Goal: Task Accomplishment & Management: Manage account settings

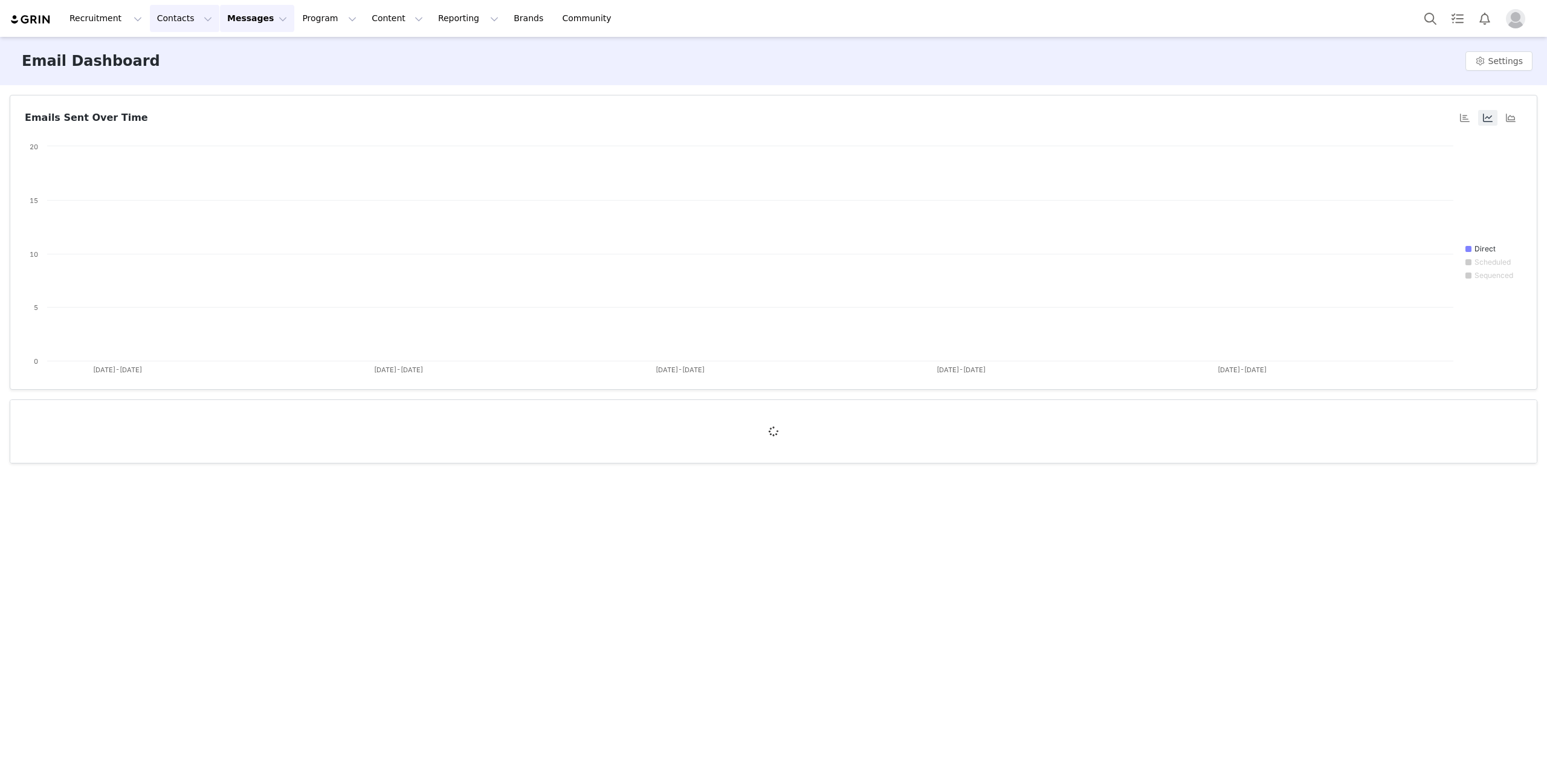
click at [159, 17] on button "Contacts Contacts" at bounding box center [184, 18] width 69 height 27
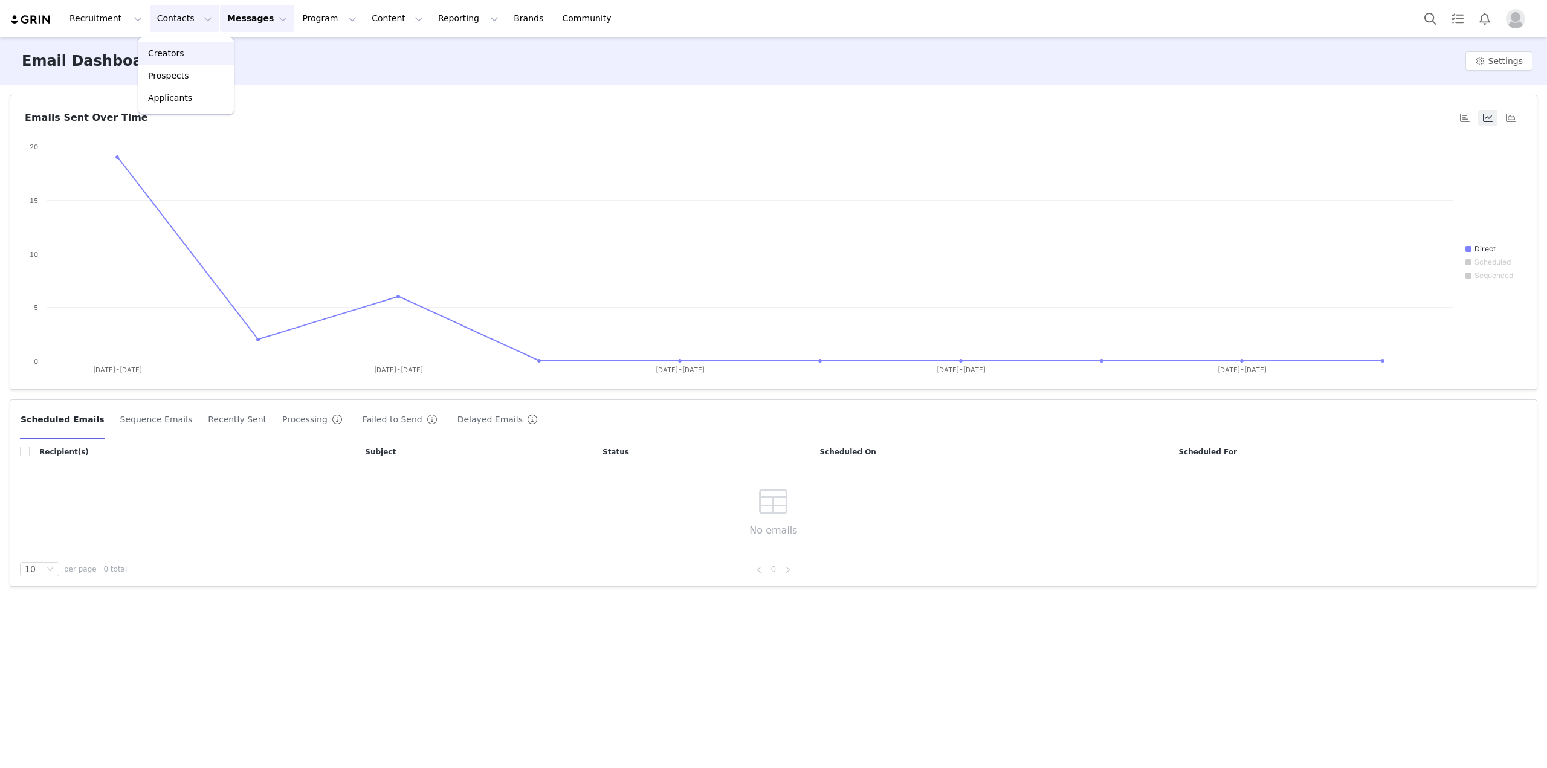
click at [189, 54] on div "Creators" at bounding box center [186, 53] width 81 height 13
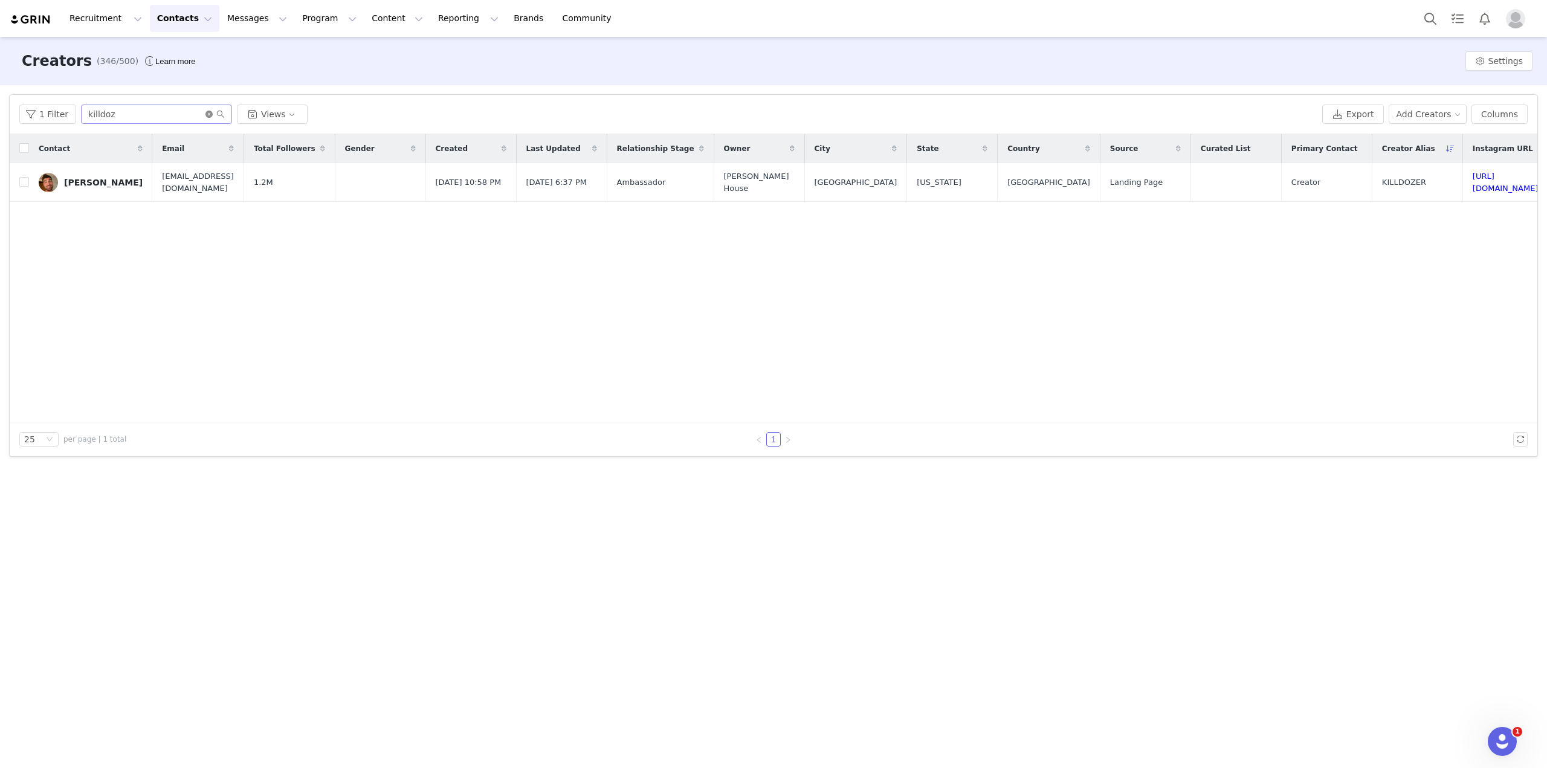
click at [205, 112] on icon "icon: close-circle" at bounding box center [208, 114] width 7 height 7
click at [179, 111] on input "text" at bounding box center [156, 114] width 151 height 19
type input "z"
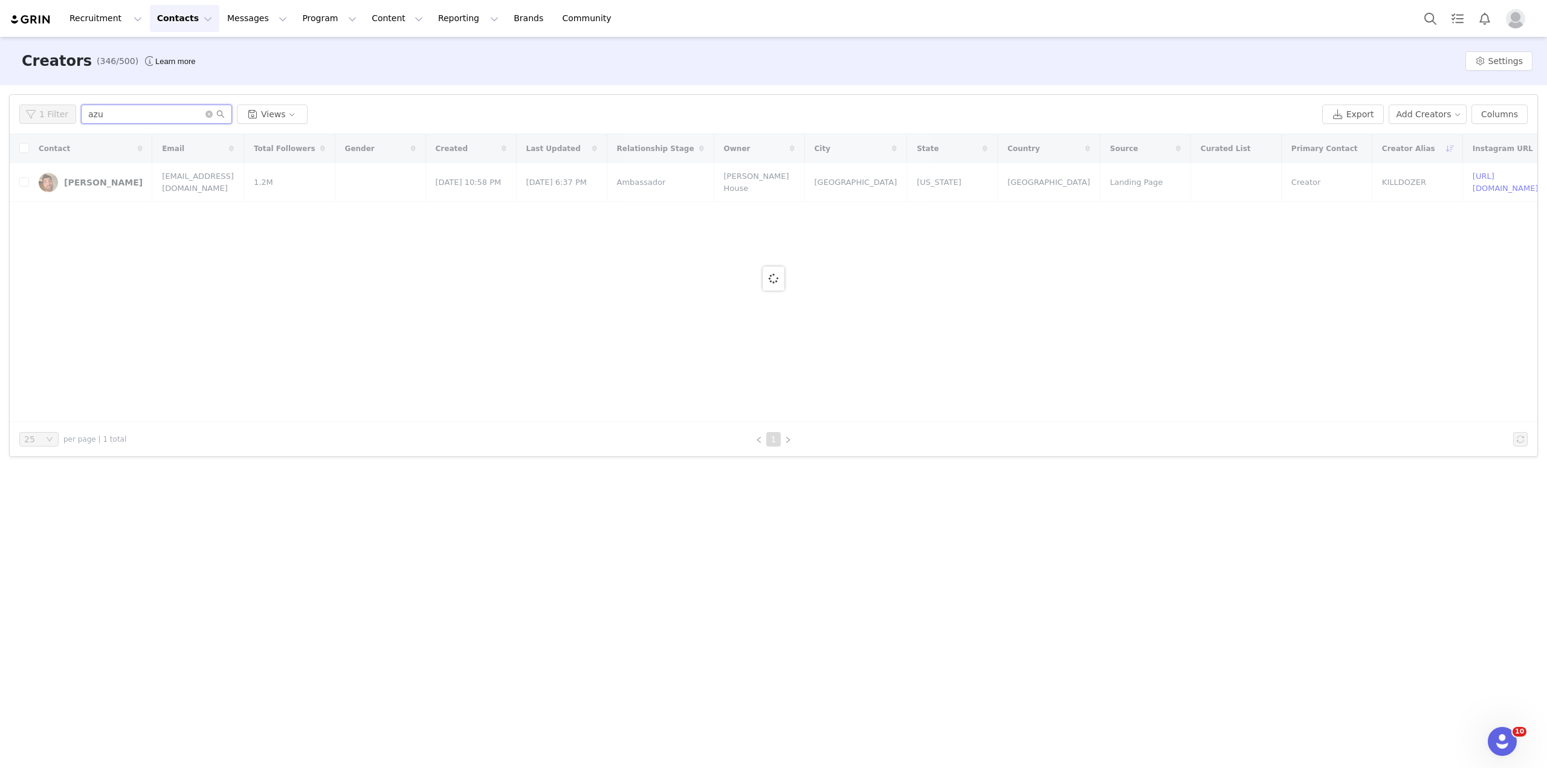
type input "azu"
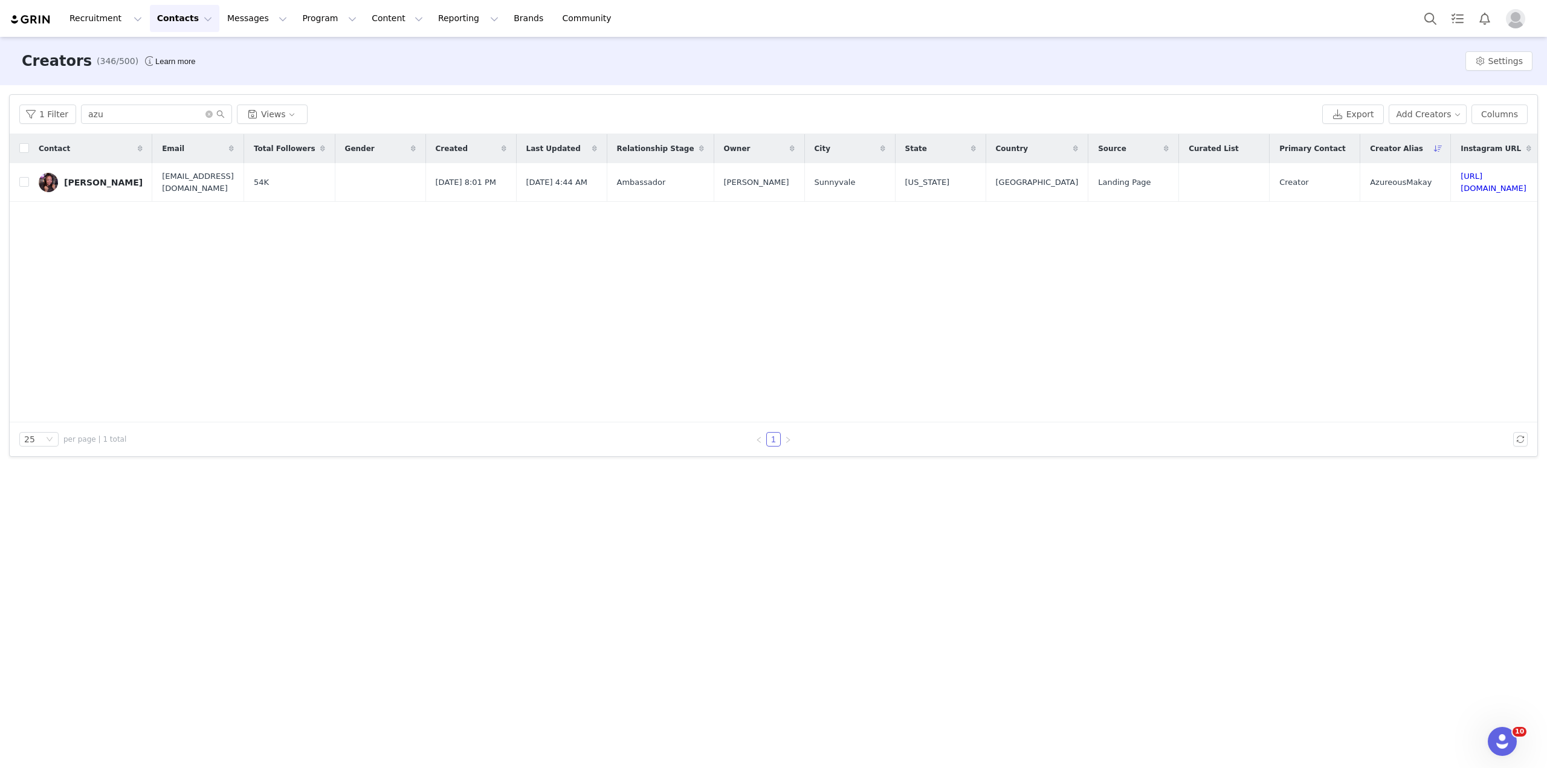
click at [158, 13] on button "Contacts Contacts" at bounding box center [184, 18] width 69 height 27
click at [295, 18] on button "Program Program" at bounding box center [329, 18] width 69 height 27
click at [309, 55] on p "Activations" at bounding box center [298, 53] width 47 height 13
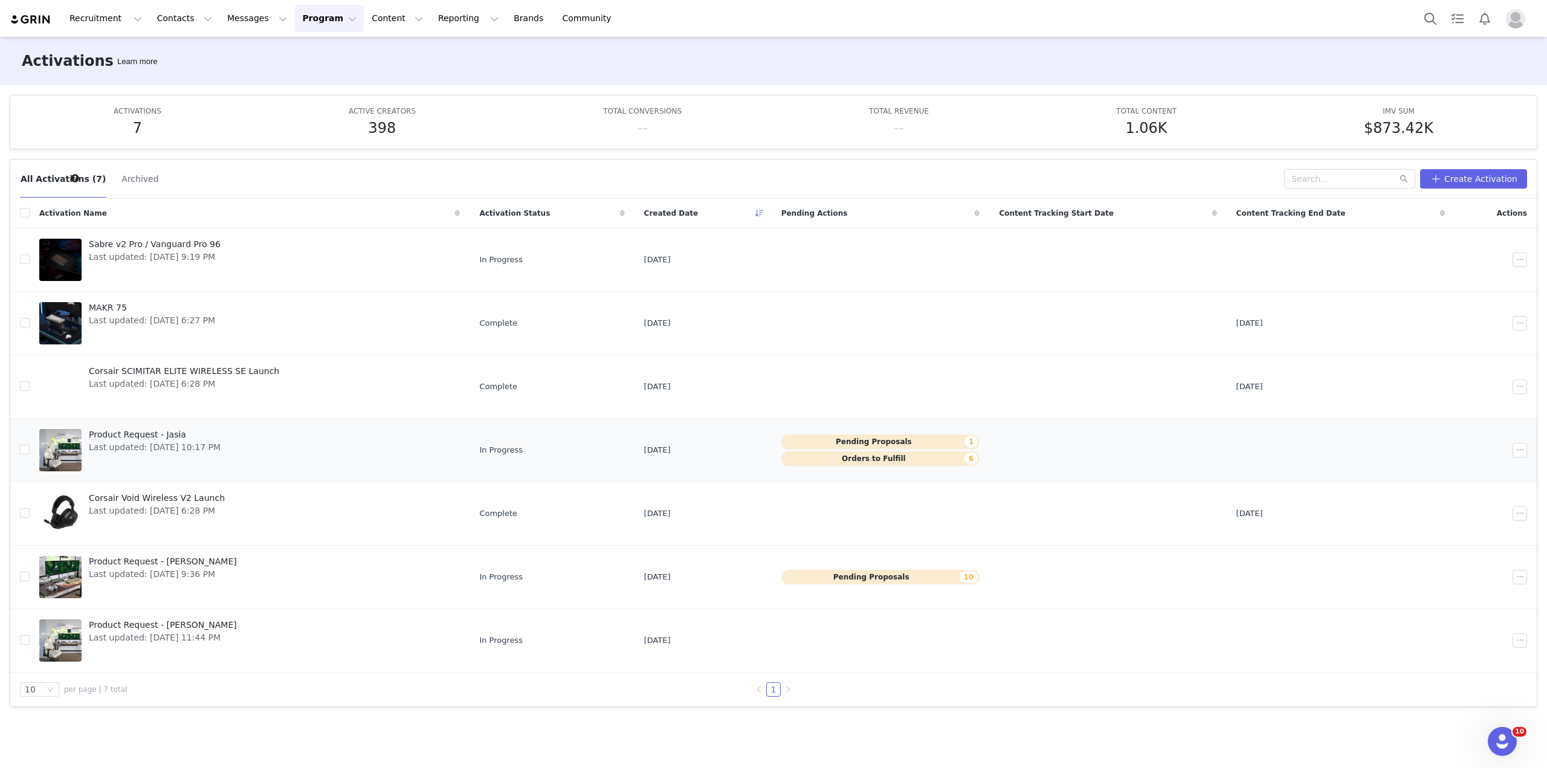
click at [253, 457] on link "Product Request - Jasia Last updated: [DATE] 10:17 PM" at bounding box center [249, 450] width 421 height 48
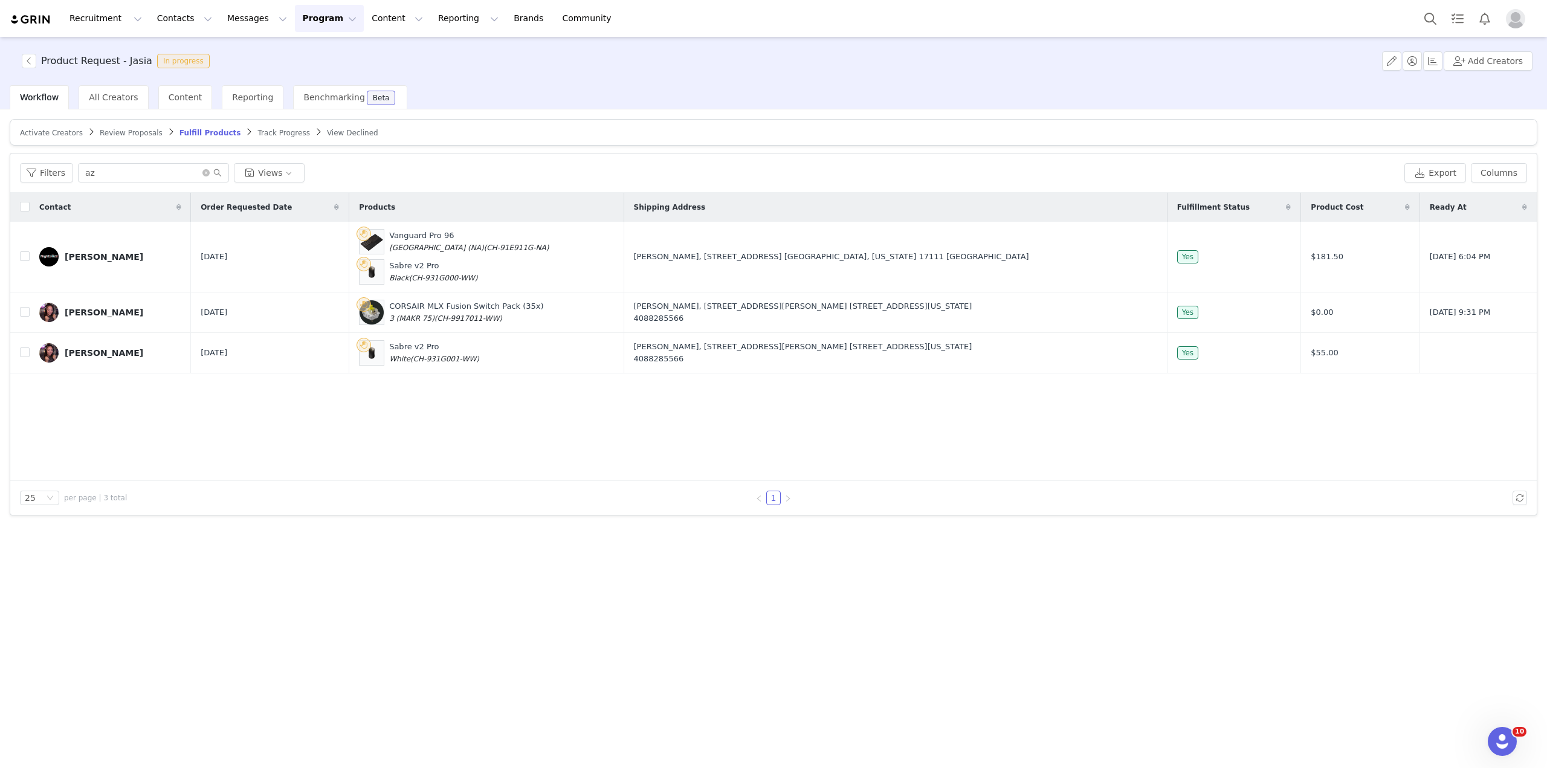
click at [126, 129] on span "Review Proposals" at bounding box center [131, 133] width 63 height 8
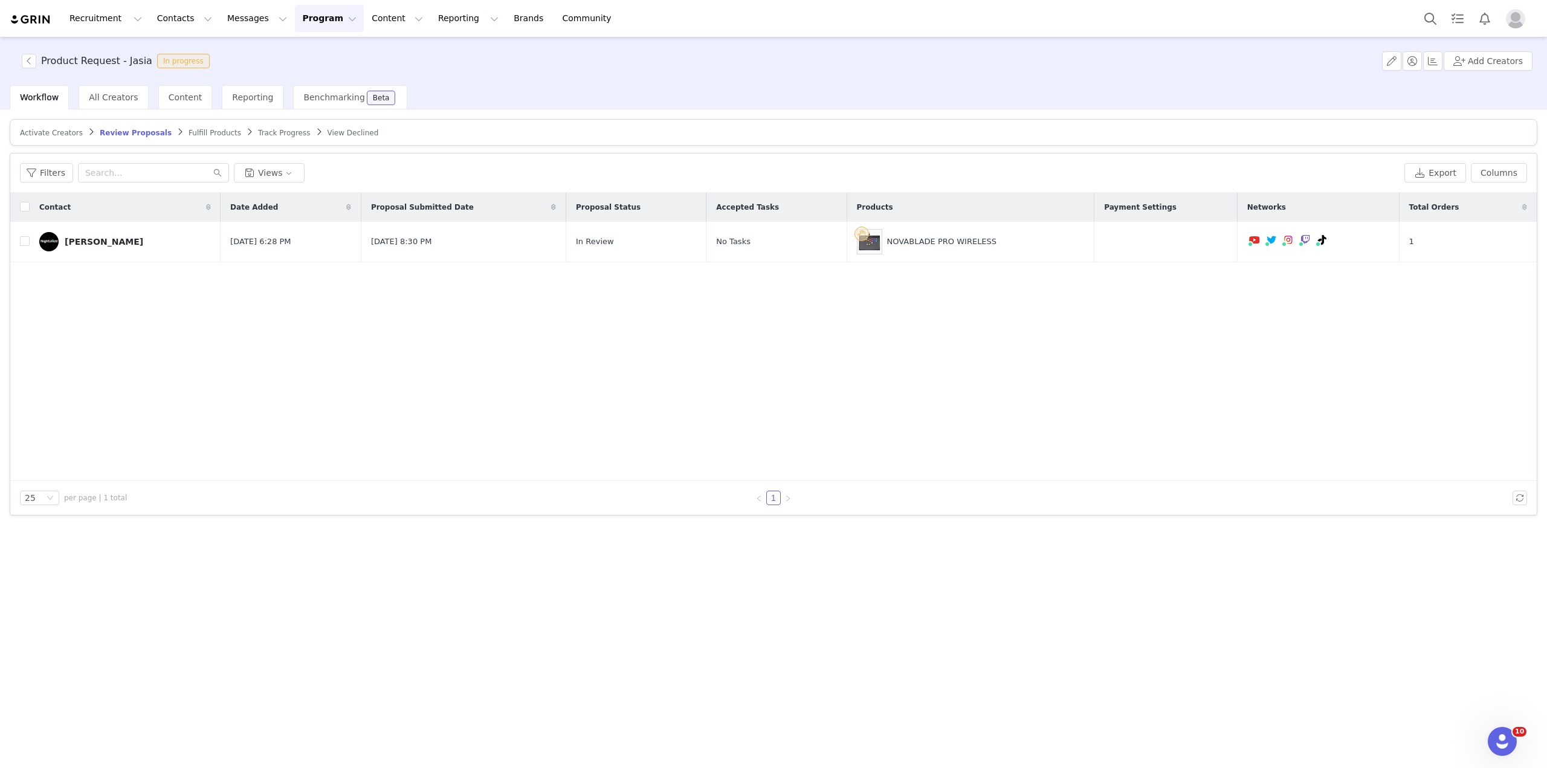
click at [192, 131] on span "Fulfill Products" at bounding box center [215, 133] width 53 height 8
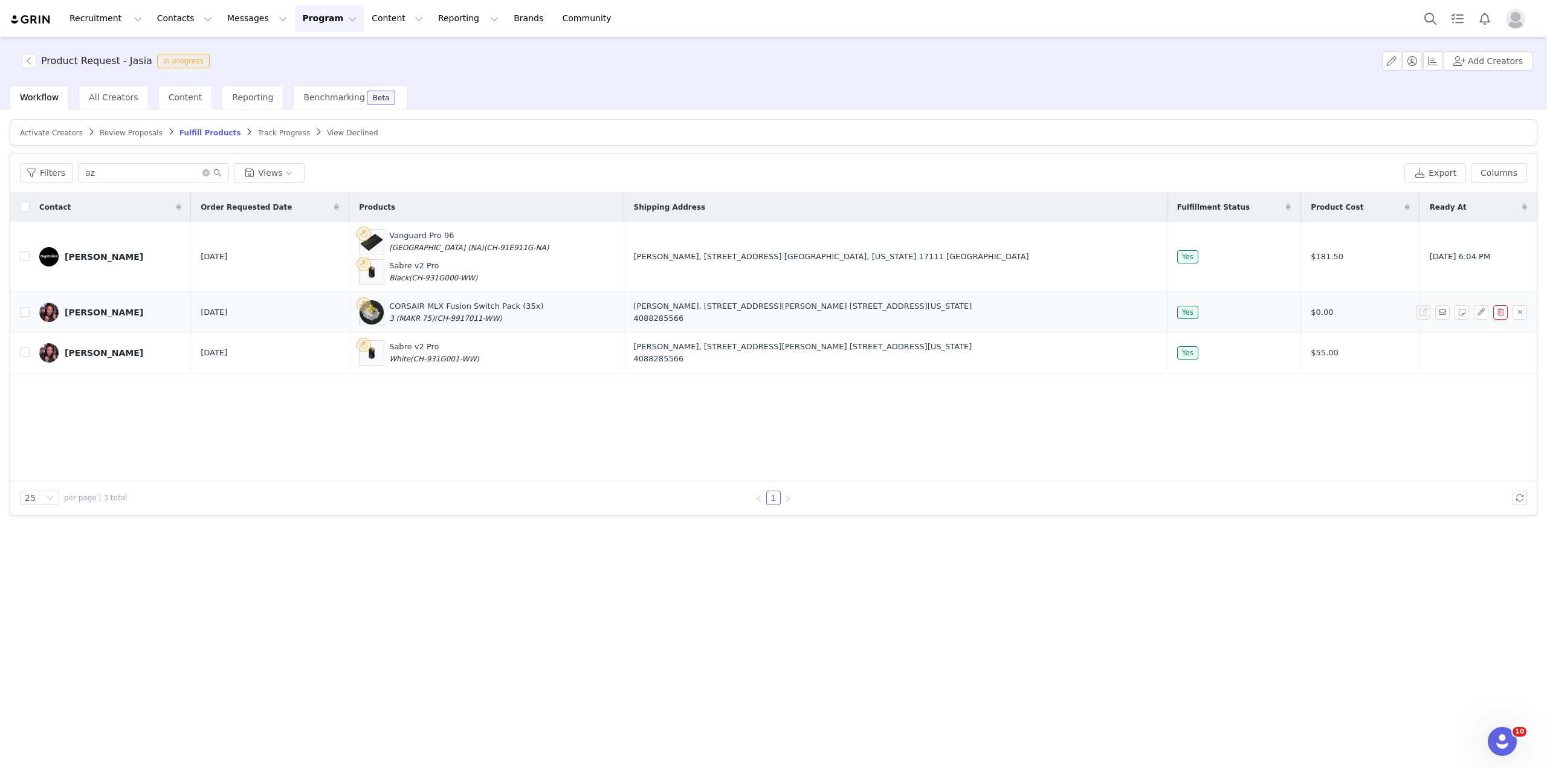
click at [110, 313] on div "[PERSON_NAME]" at bounding box center [104, 313] width 79 height 10
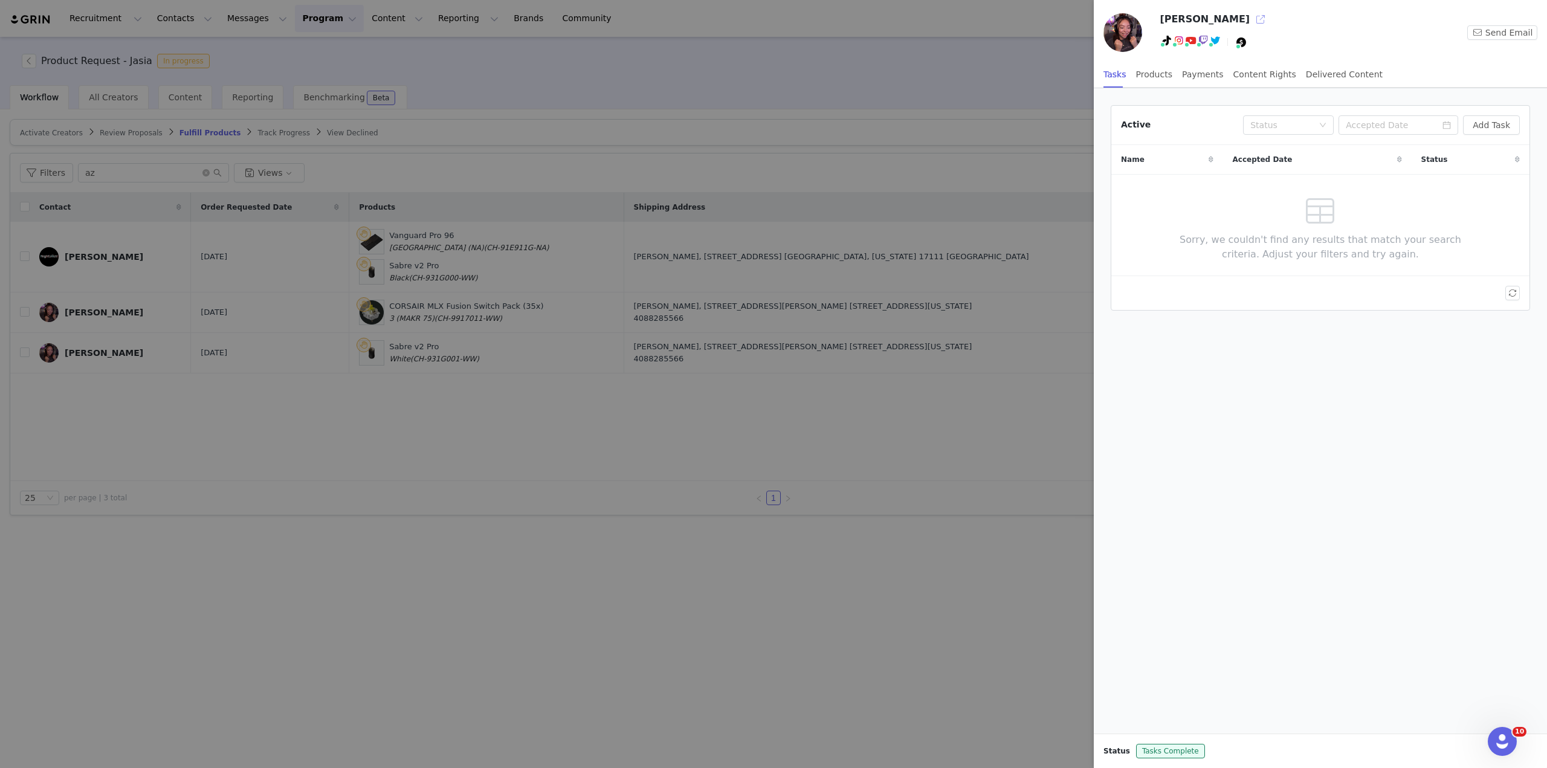
click at [1251, 19] on button "button" at bounding box center [1260, 19] width 19 height 19
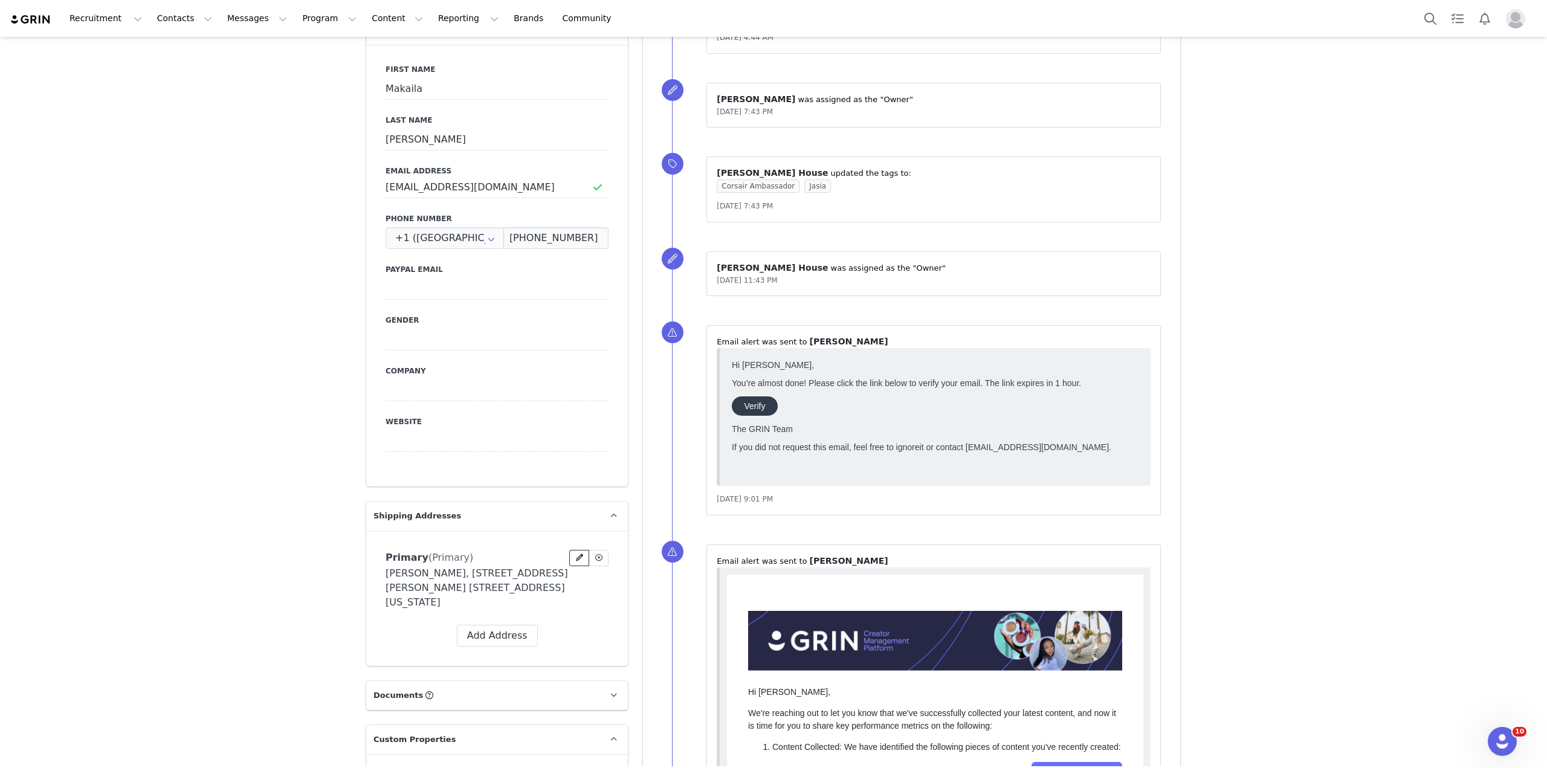
click at [576, 560] on icon at bounding box center [579, 557] width 7 height 7
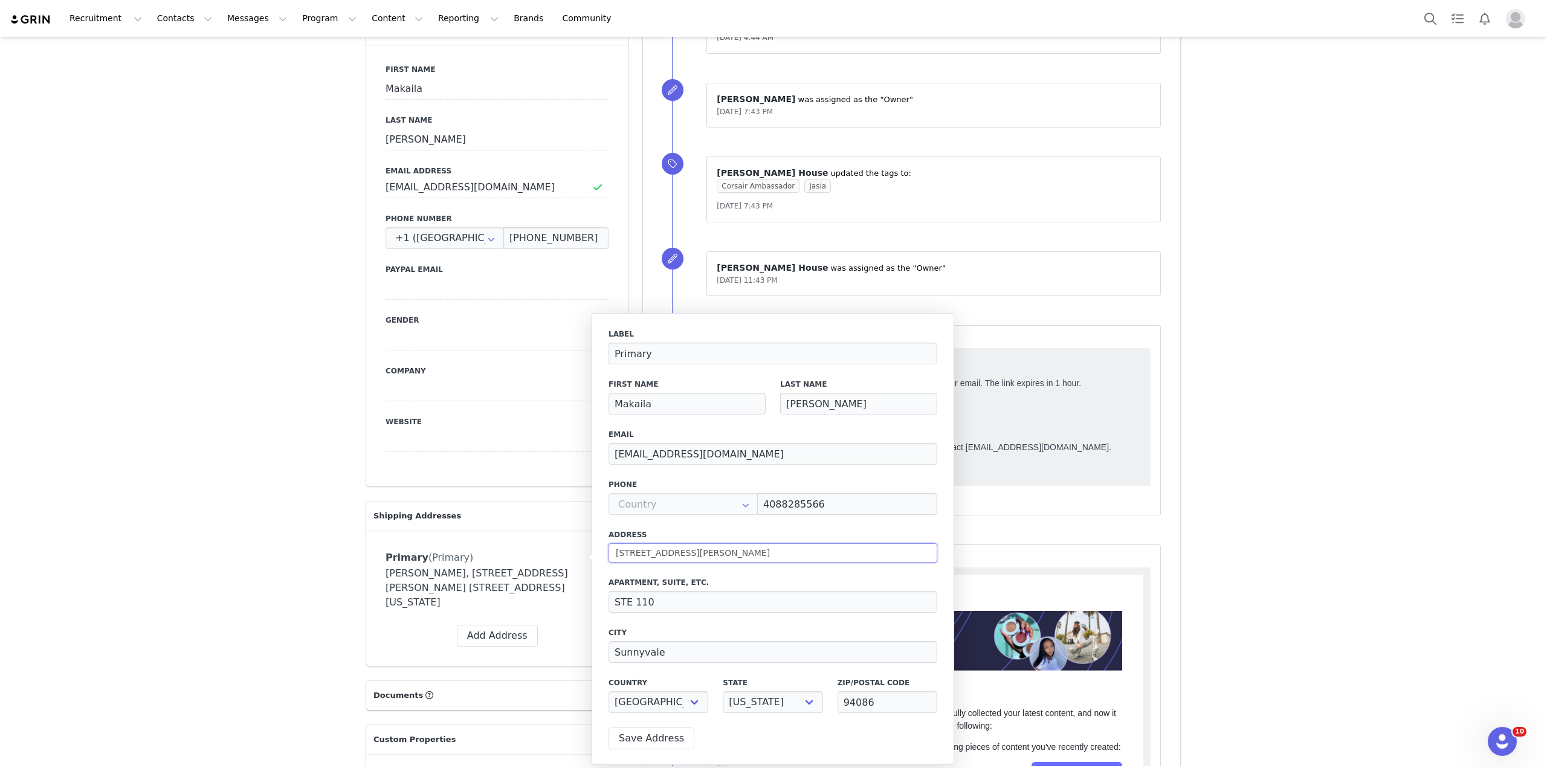
drag, startPoint x: 757, startPoint y: 554, endPoint x: 463, endPoint y: 531, distance: 294.6
click at [461, 532] on body "Recruitment Recruitment Creator Search Curated Lists Landing Pages Web Extensio…" at bounding box center [773, 384] width 1547 height 768
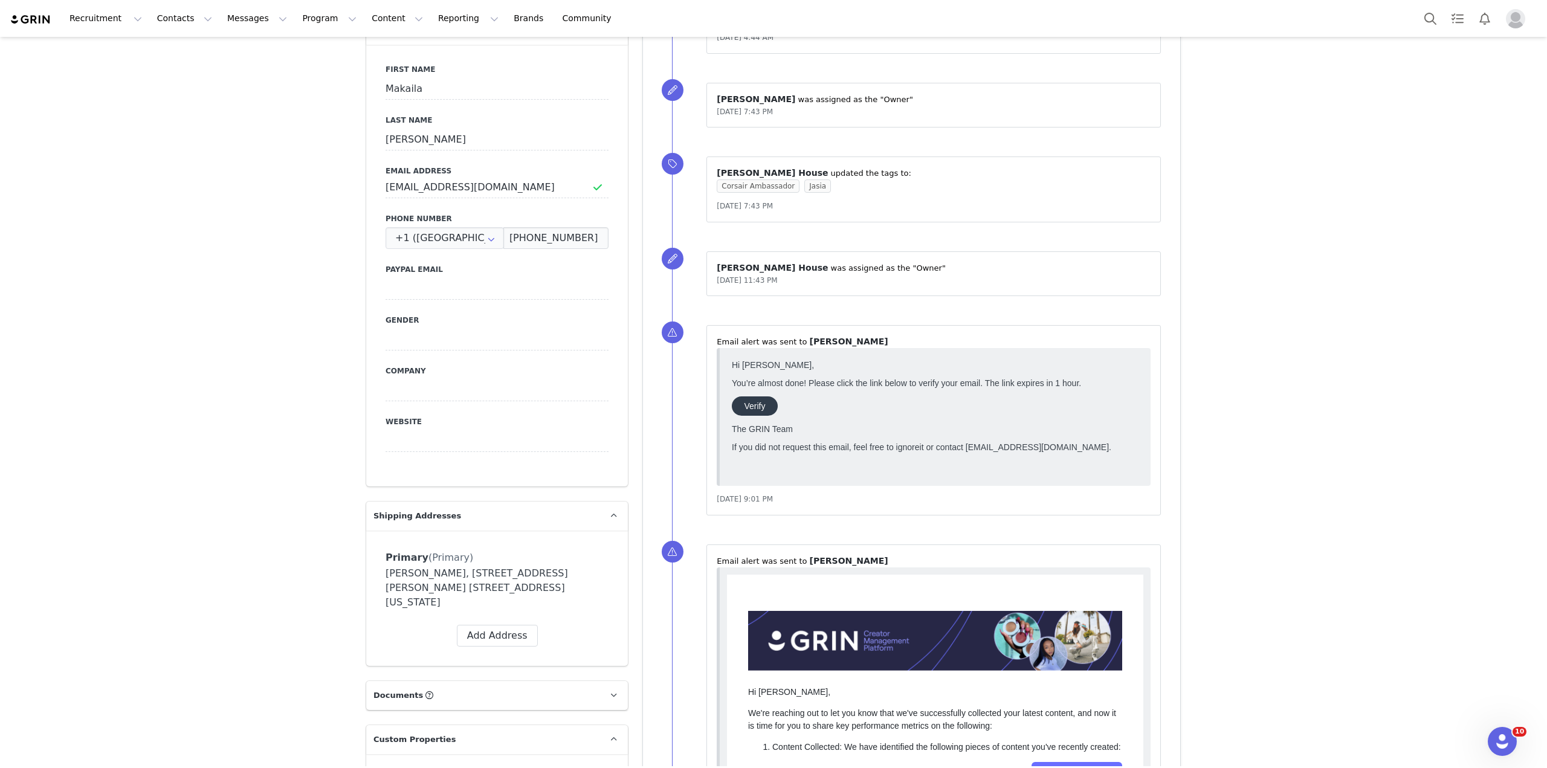
paste input "401 N Main St, Apt 521"
type input "401 N Main St, Apt 521"
select select
type input "401 N Main St, Apt 521"
click at [576, 558] on icon at bounding box center [579, 557] width 7 height 7
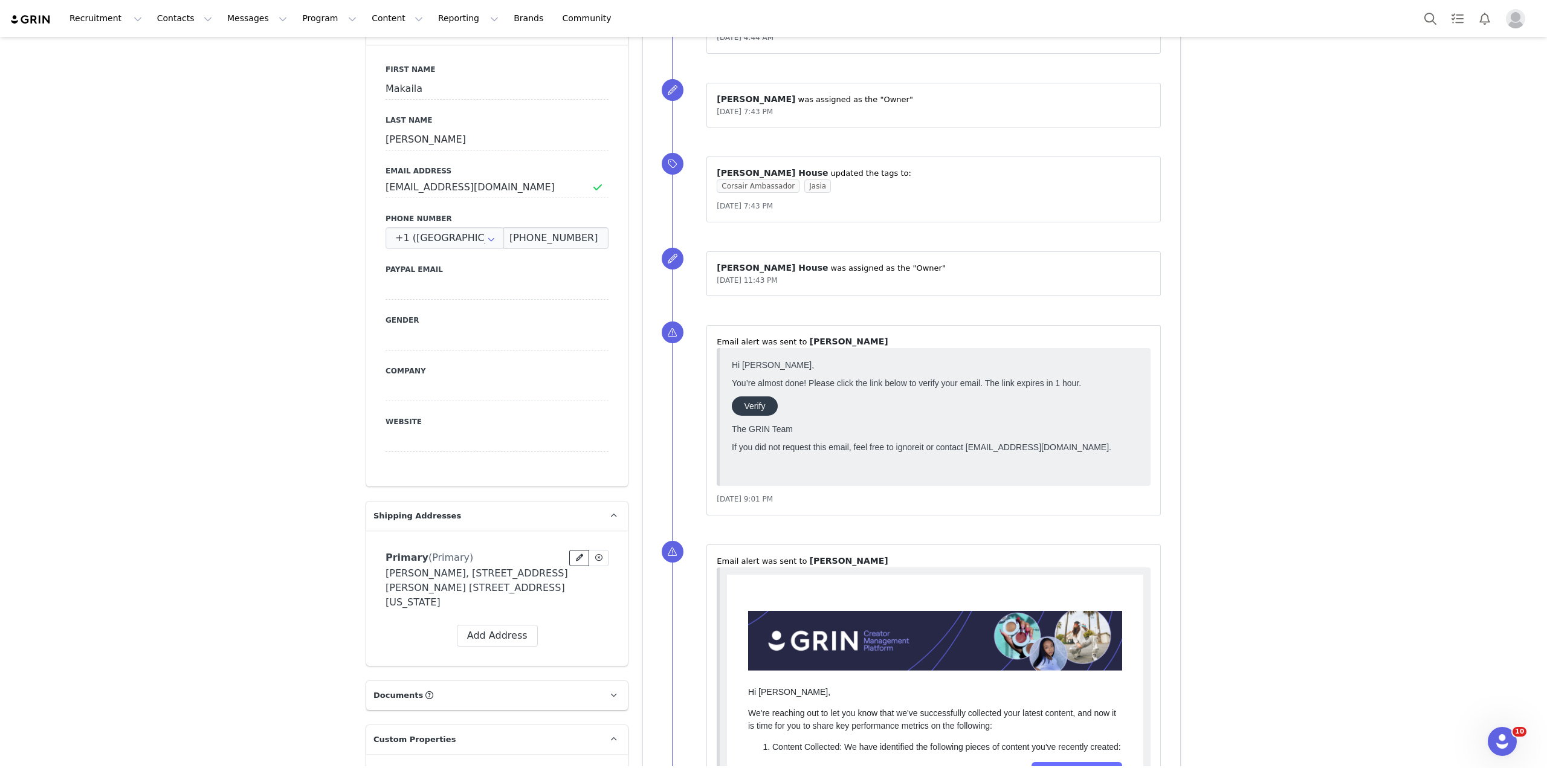
select select
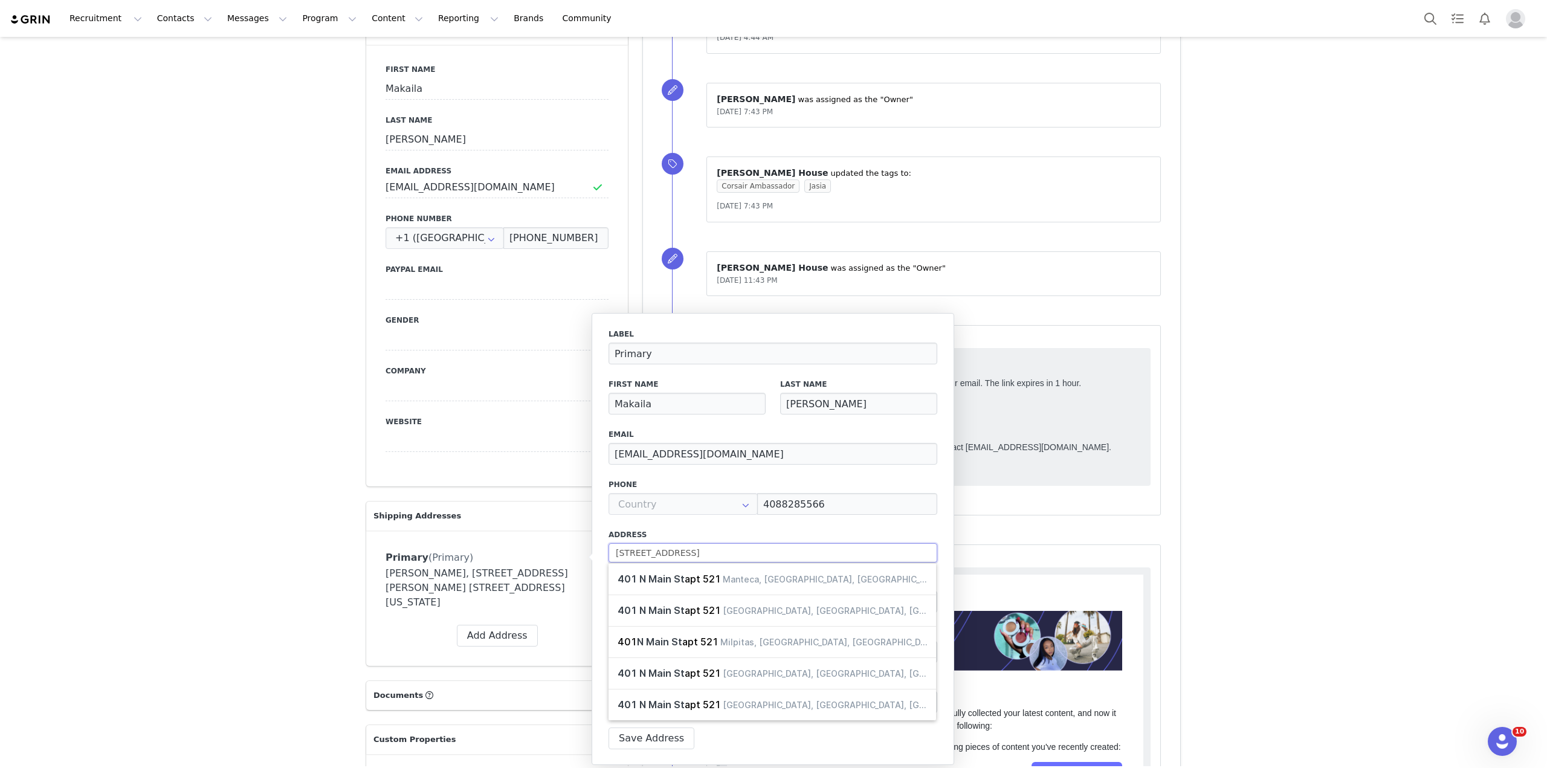
drag, startPoint x: 737, startPoint y: 555, endPoint x: 638, endPoint y: 553, distance: 98.5
click at [639, 554] on input "401 N Main St, Apt 521" at bounding box center [773, 552] width 329 height 19
type input "401 N"
select select
type input "401"
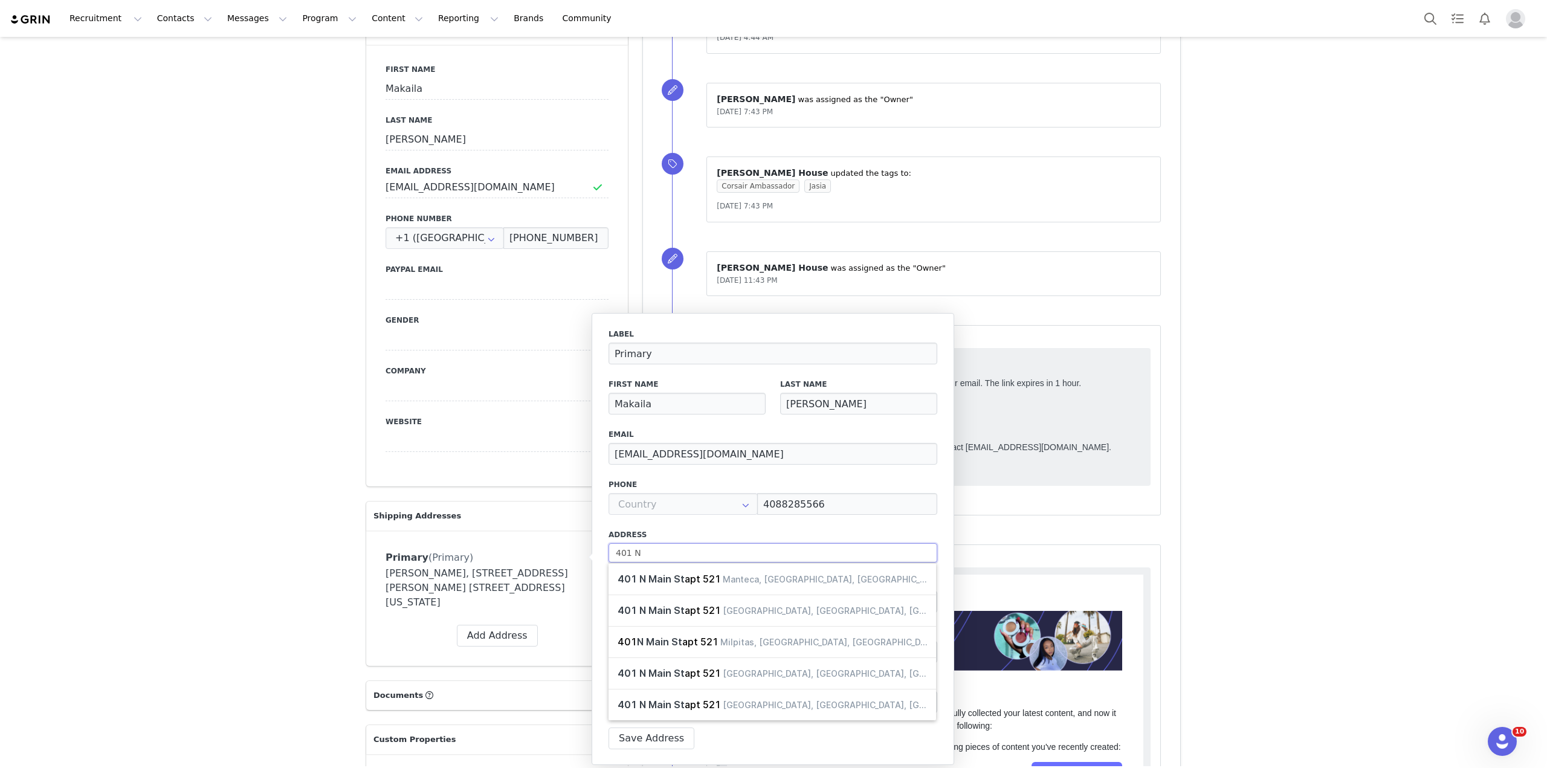
select select
type input "401"
select select
type input "40"
select select
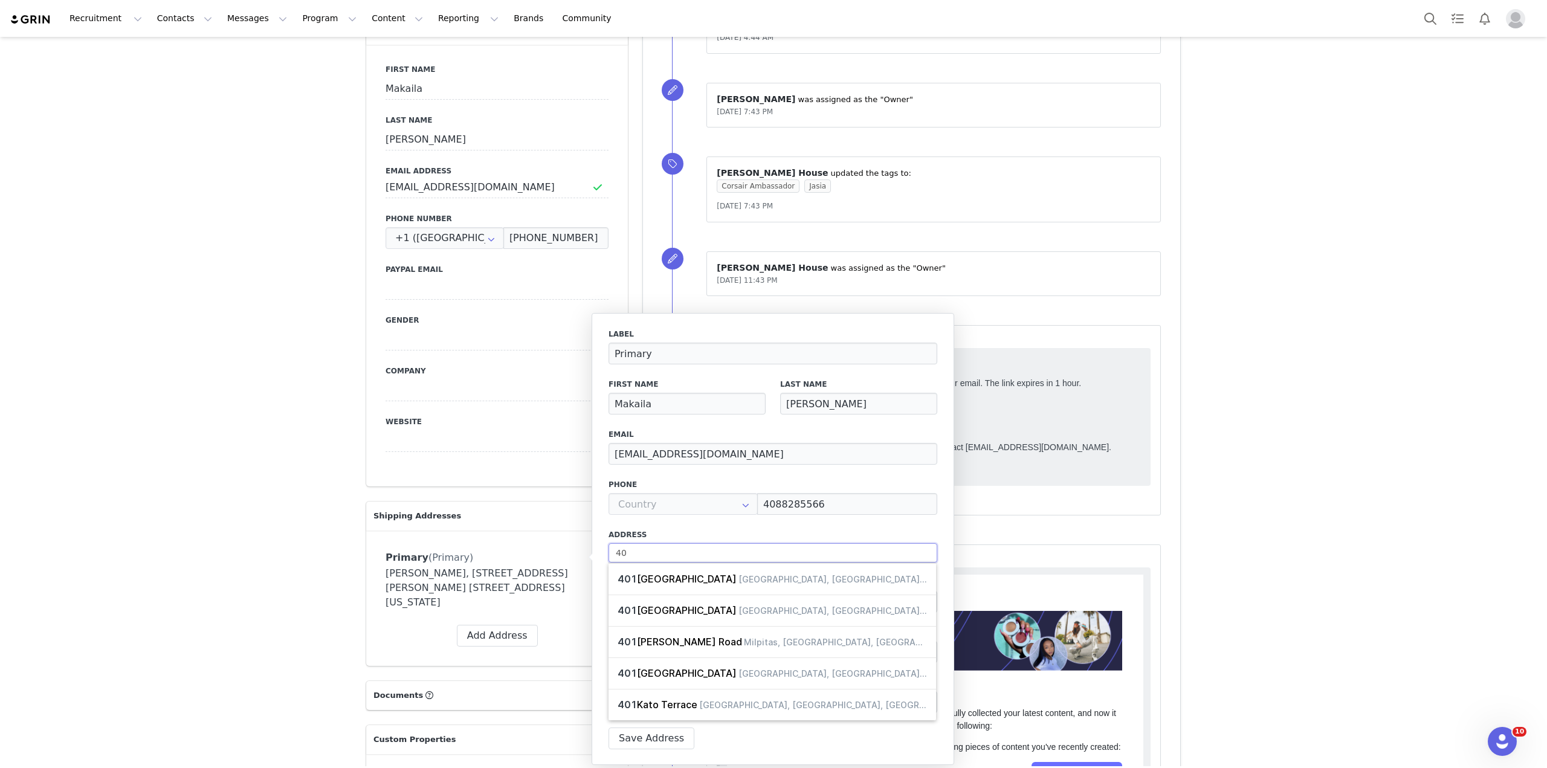
type input "4"
select select
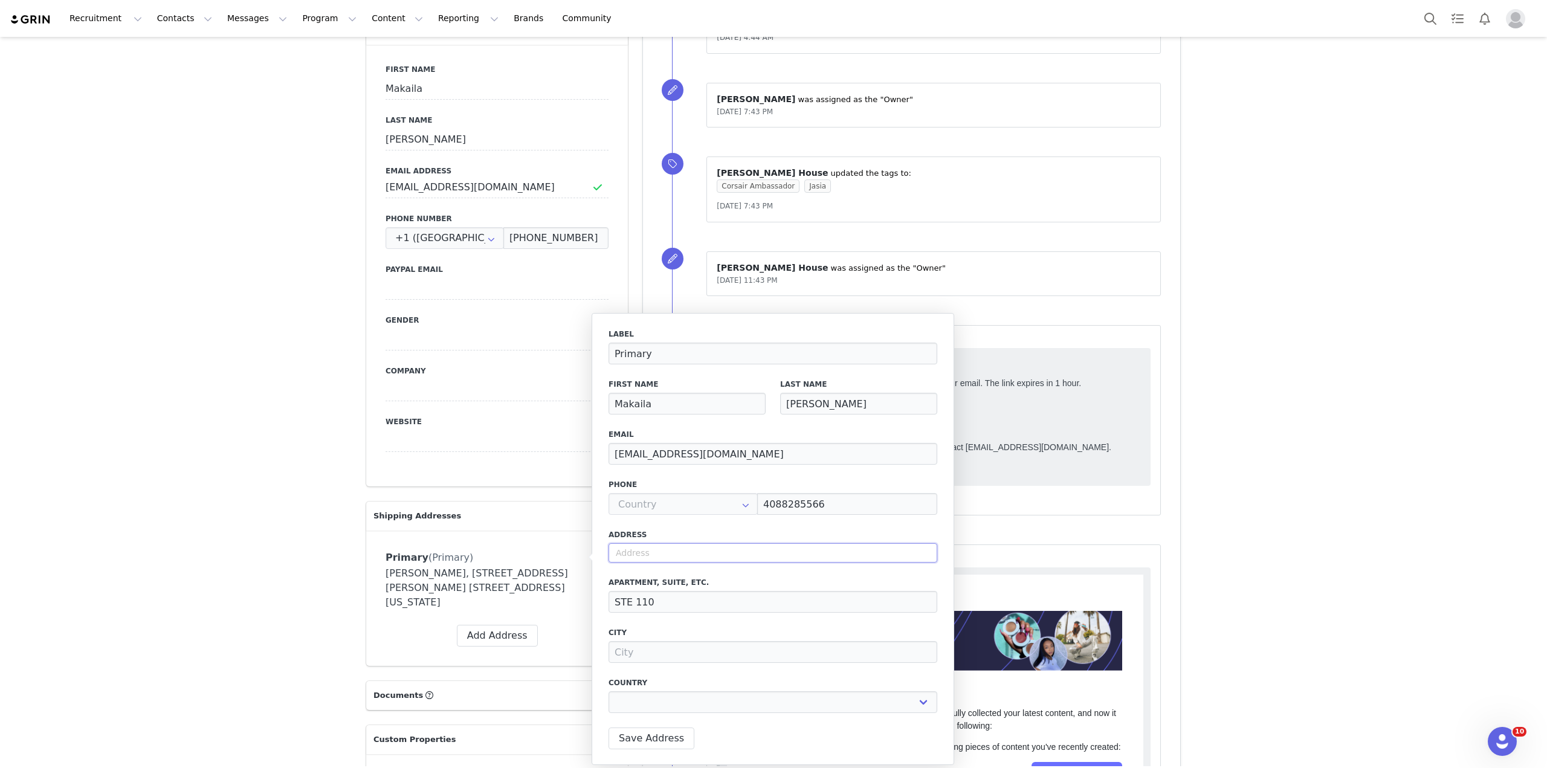
type input "4"
select select
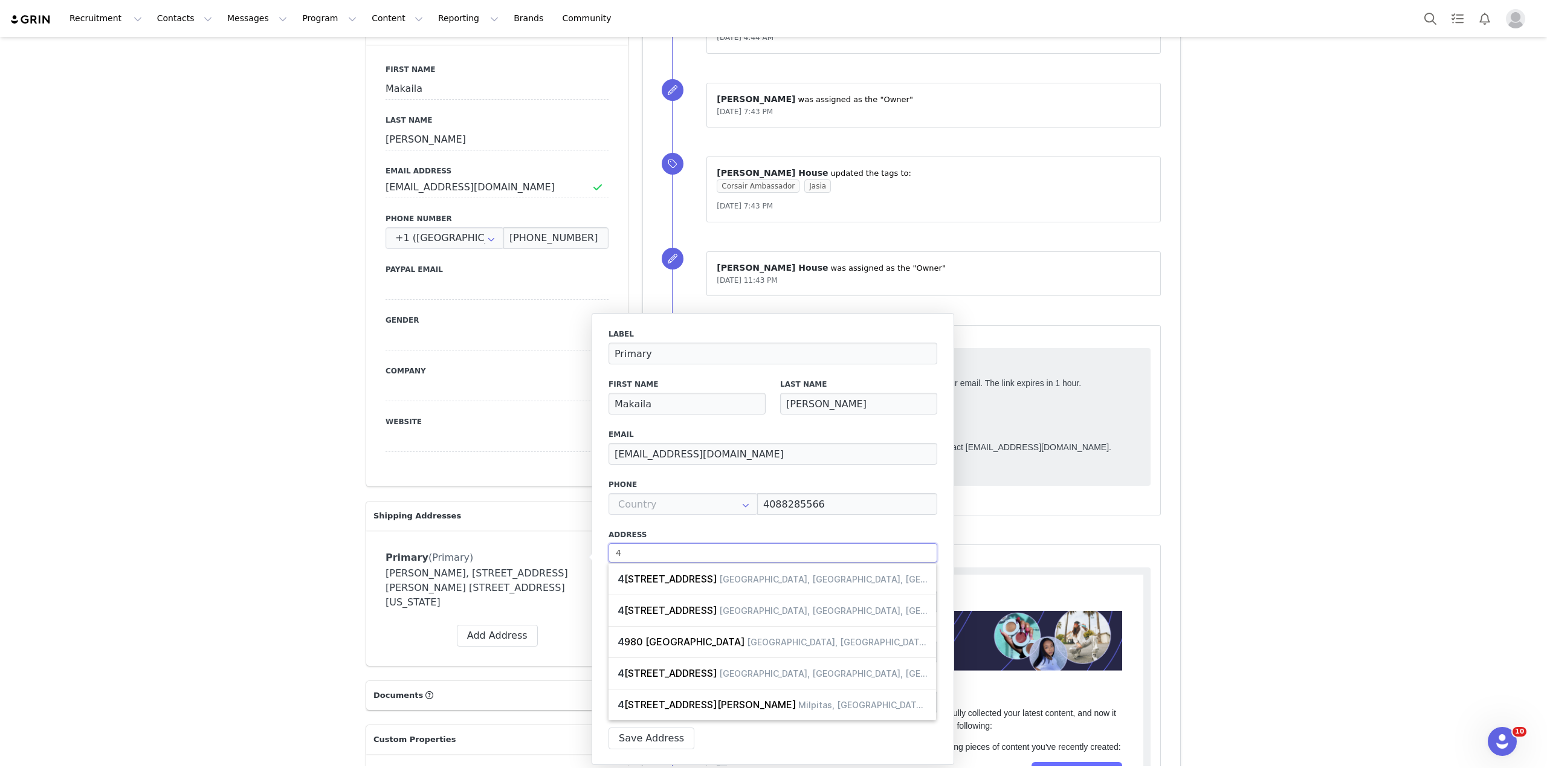
type input "40"
select select
type input "401"
select select
type input "401"
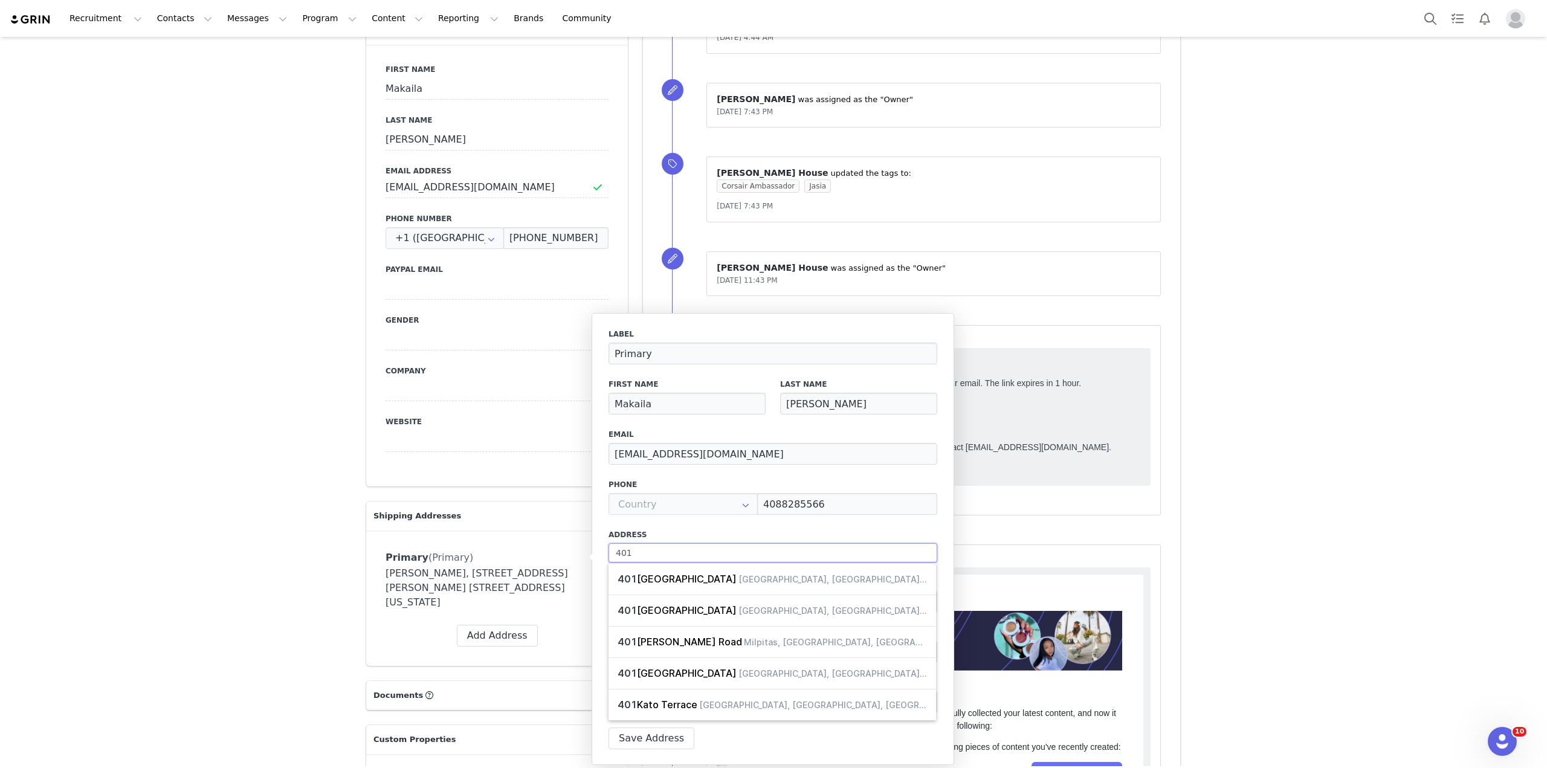
select select
type input "401 N"
select select
type input "401 N"
select select
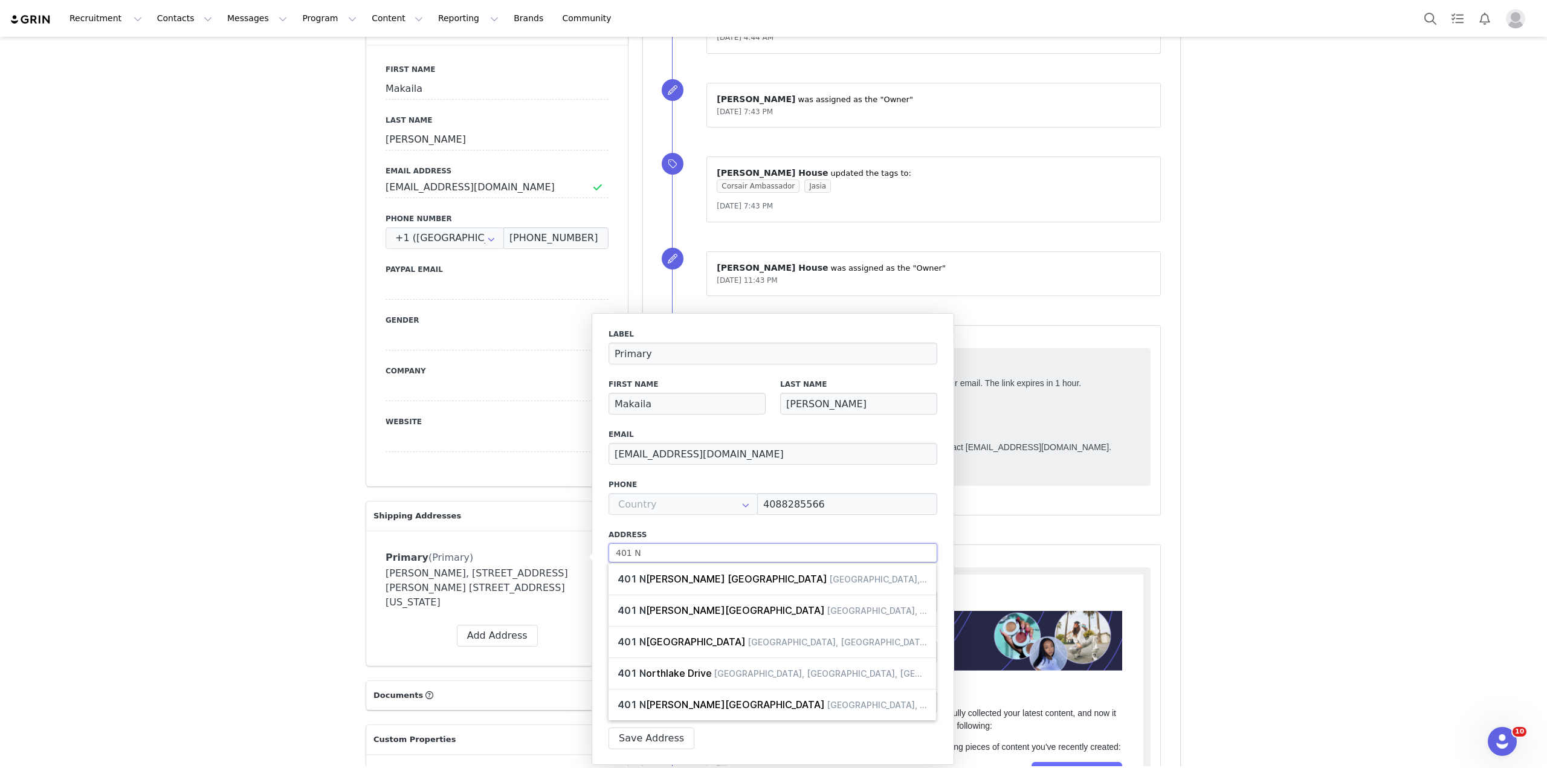
type input "401 N M"
select select
type input "401 N Ma"
select select
type input "401 N Mai"
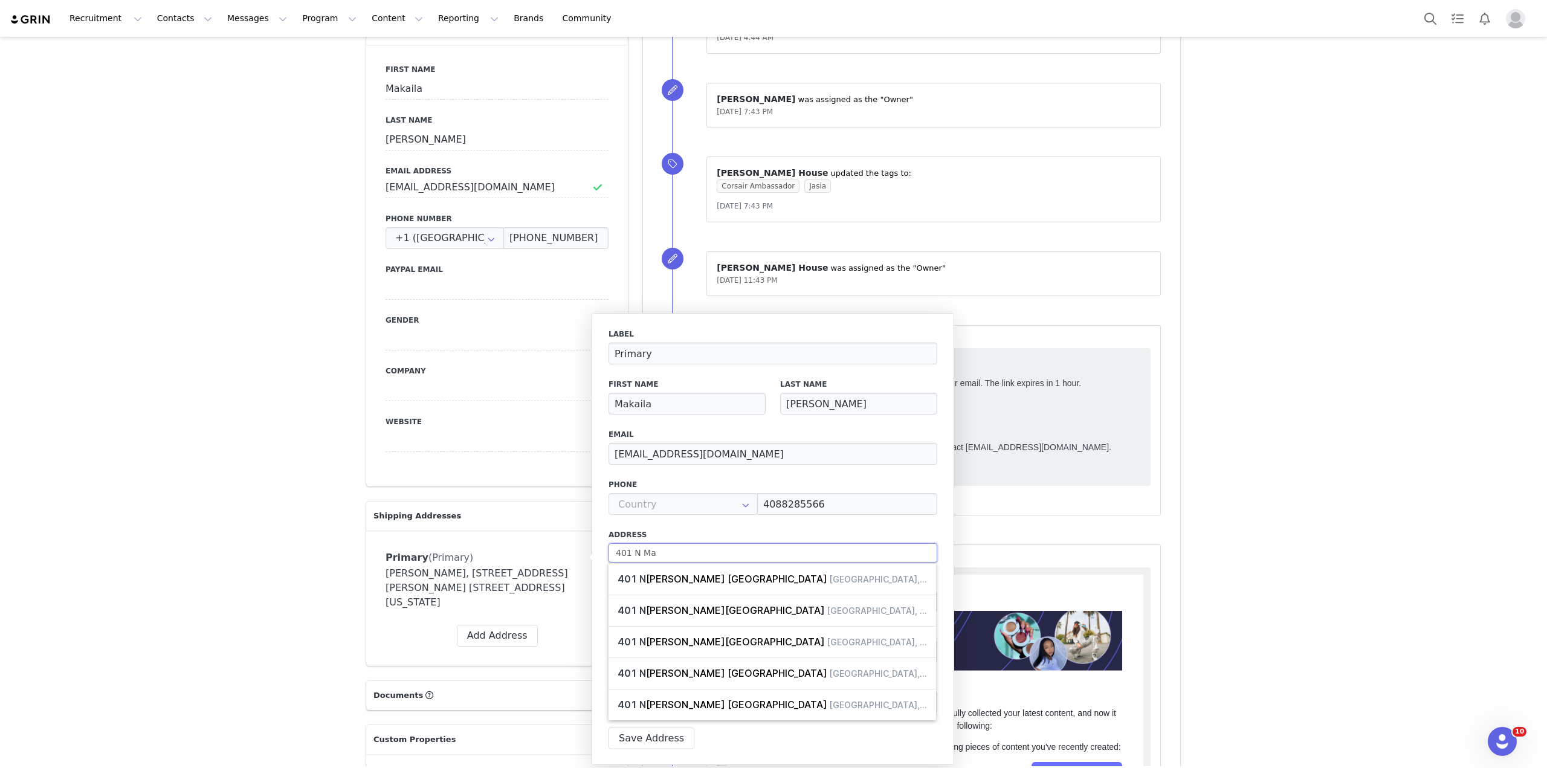
select select
type input "401 N Main"
select select
type input "401 N Main"
select select
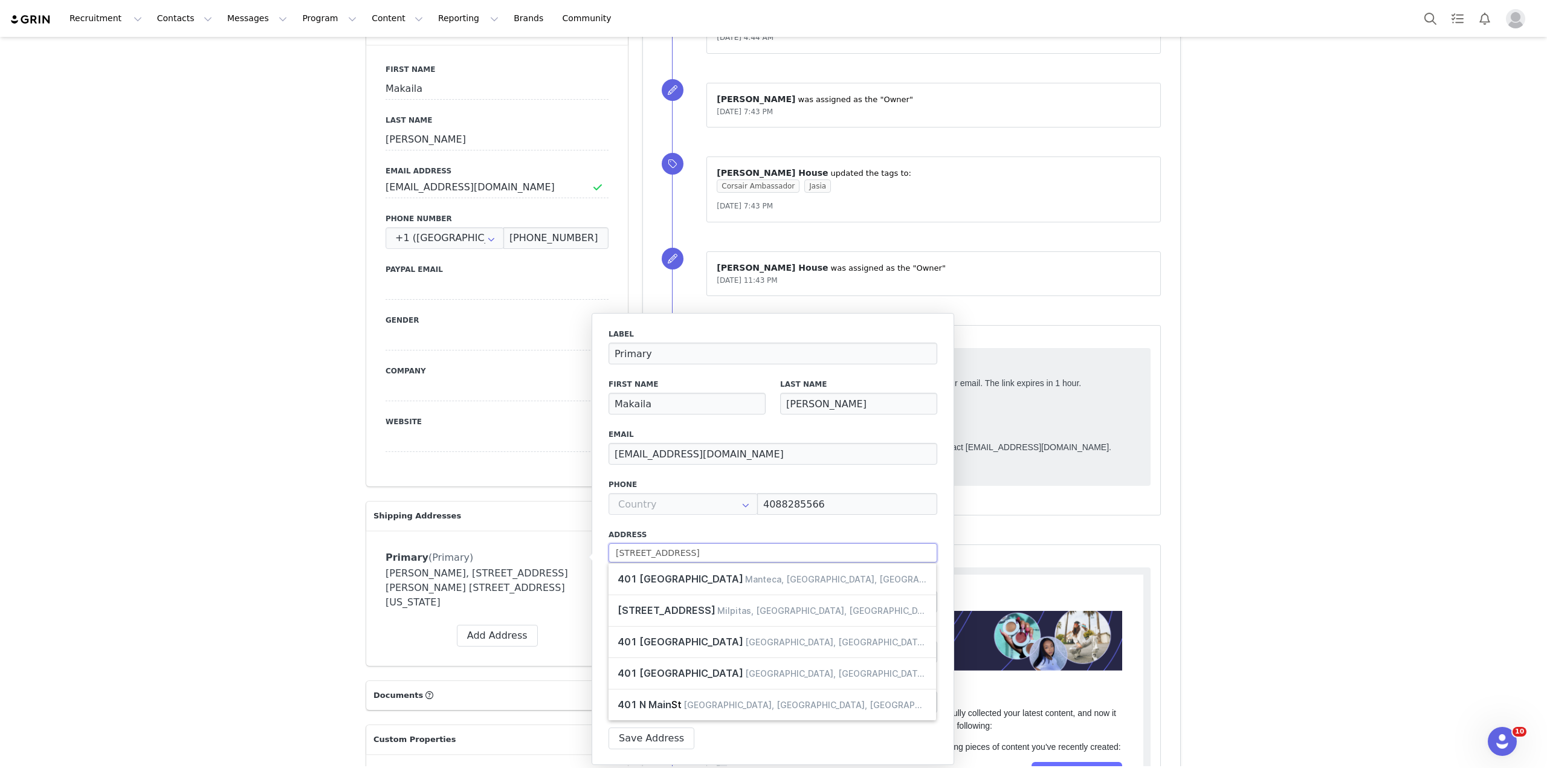
type input "401 N Main S"
select select
type input "401 N Main St"
select select
type input "401 N Main St"
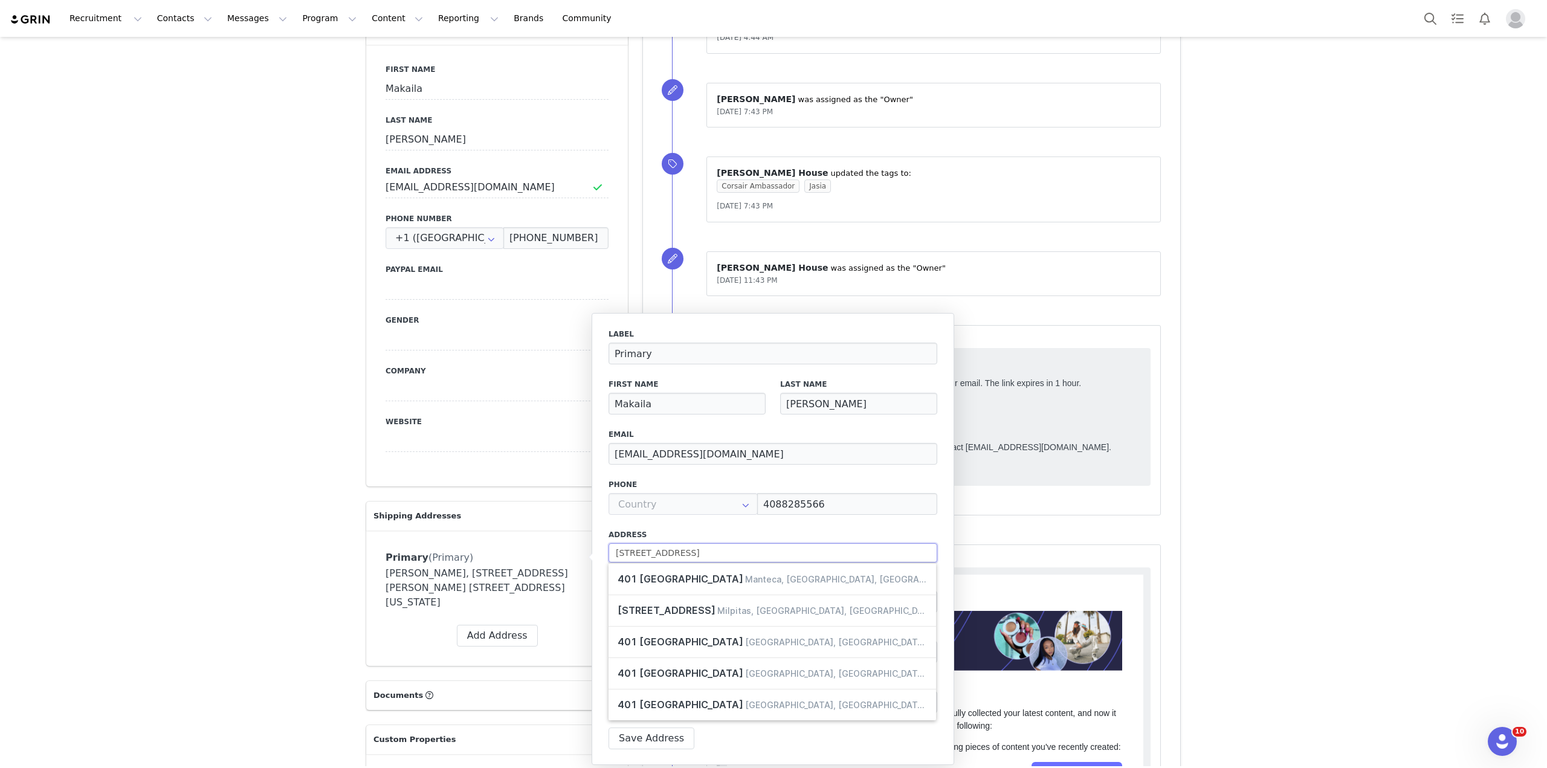
select select
type input "401 N Main St A"
select select
type input "401 N Main St AP"
select select
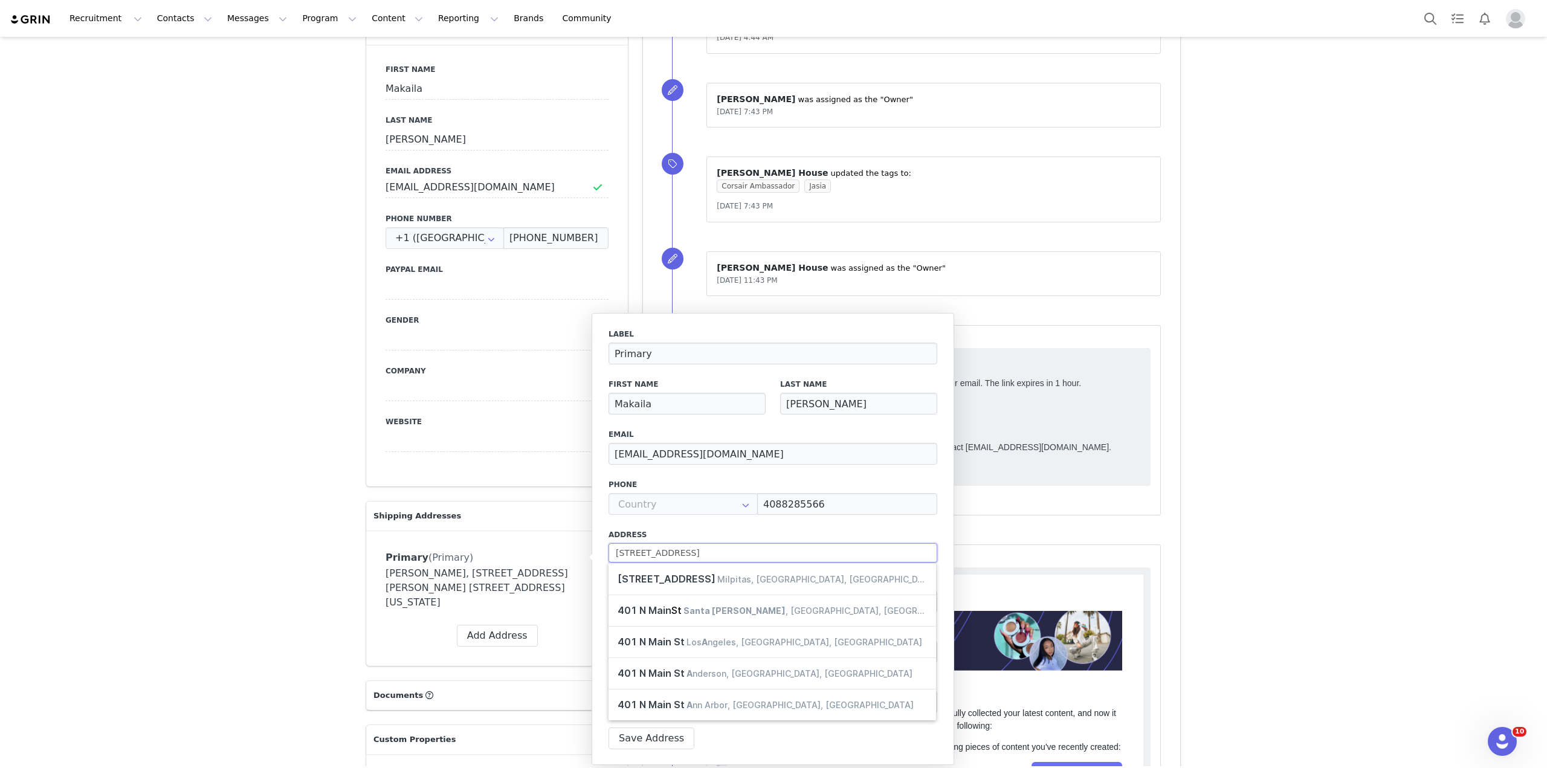
type input "401 N Main St APT"
select select
type input "401 N Main St APT"
select select
type input "401 N Main St APT 5"
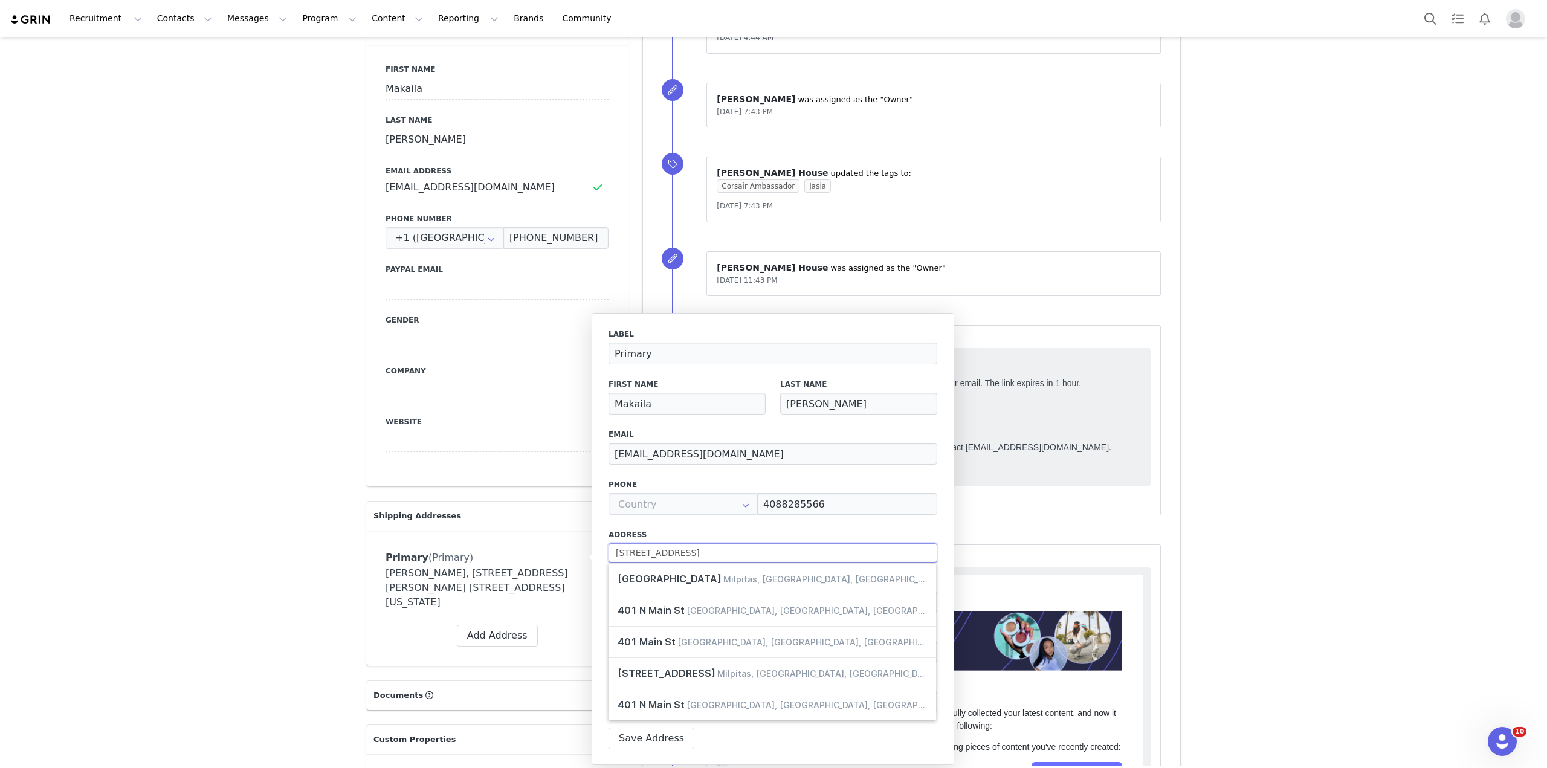
select select
type input "401 N Main St APT 52"
select select
type input "401 N Main St APT 521"
select select
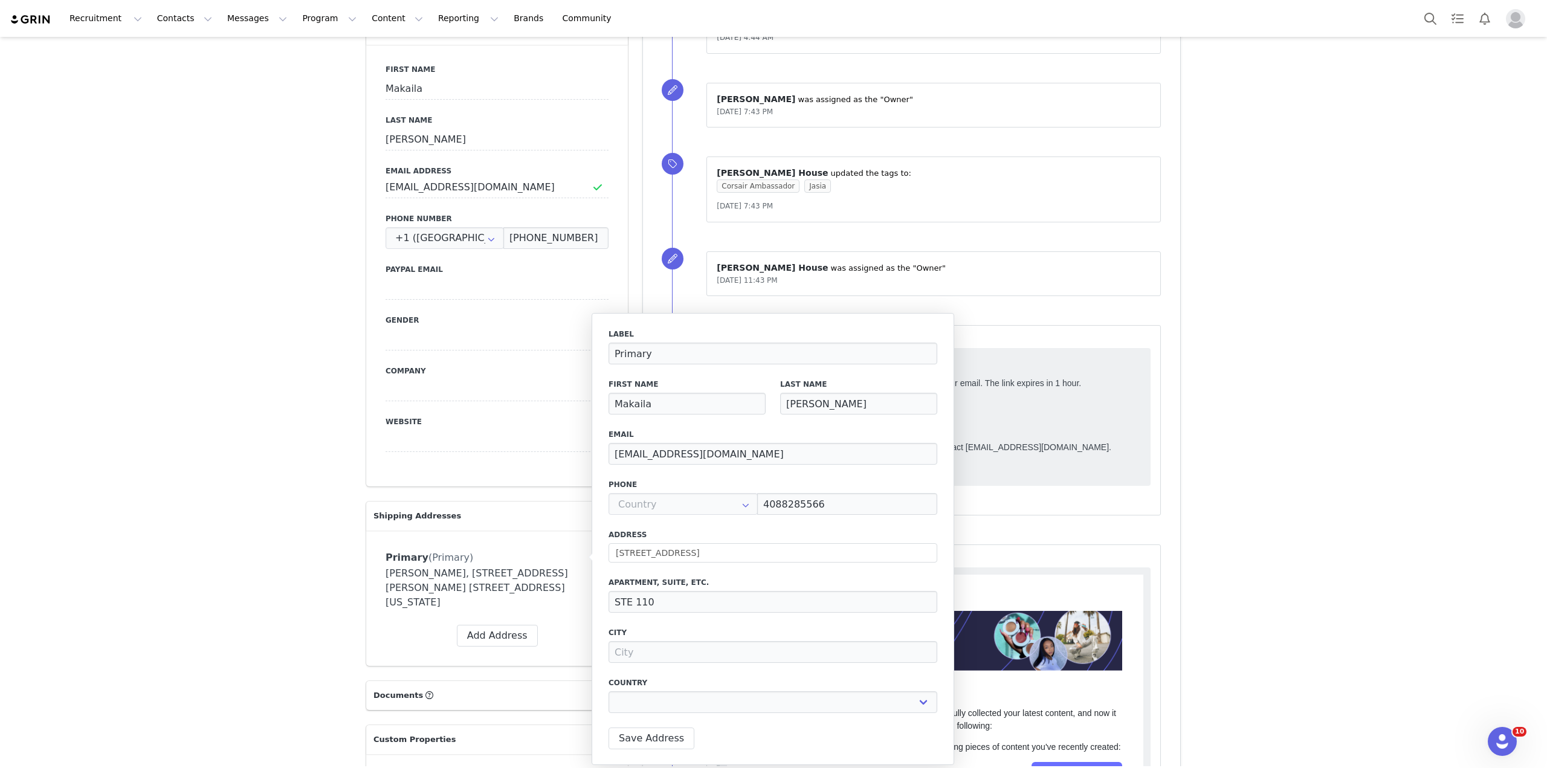
type input "401 N Main St"
type input "Santa Ana"
select select "[object Object]"
drag, startPoint x: 769, startPoint y: 604, endPoint x: 596, endPoint y: 601, distance: 172.3
click at [596, 601] on div "Label Primary First Name Makaila Last Name Turner Email azureousmakay@gmail.com…" at bounding box center [773, 539] width 363 height 452
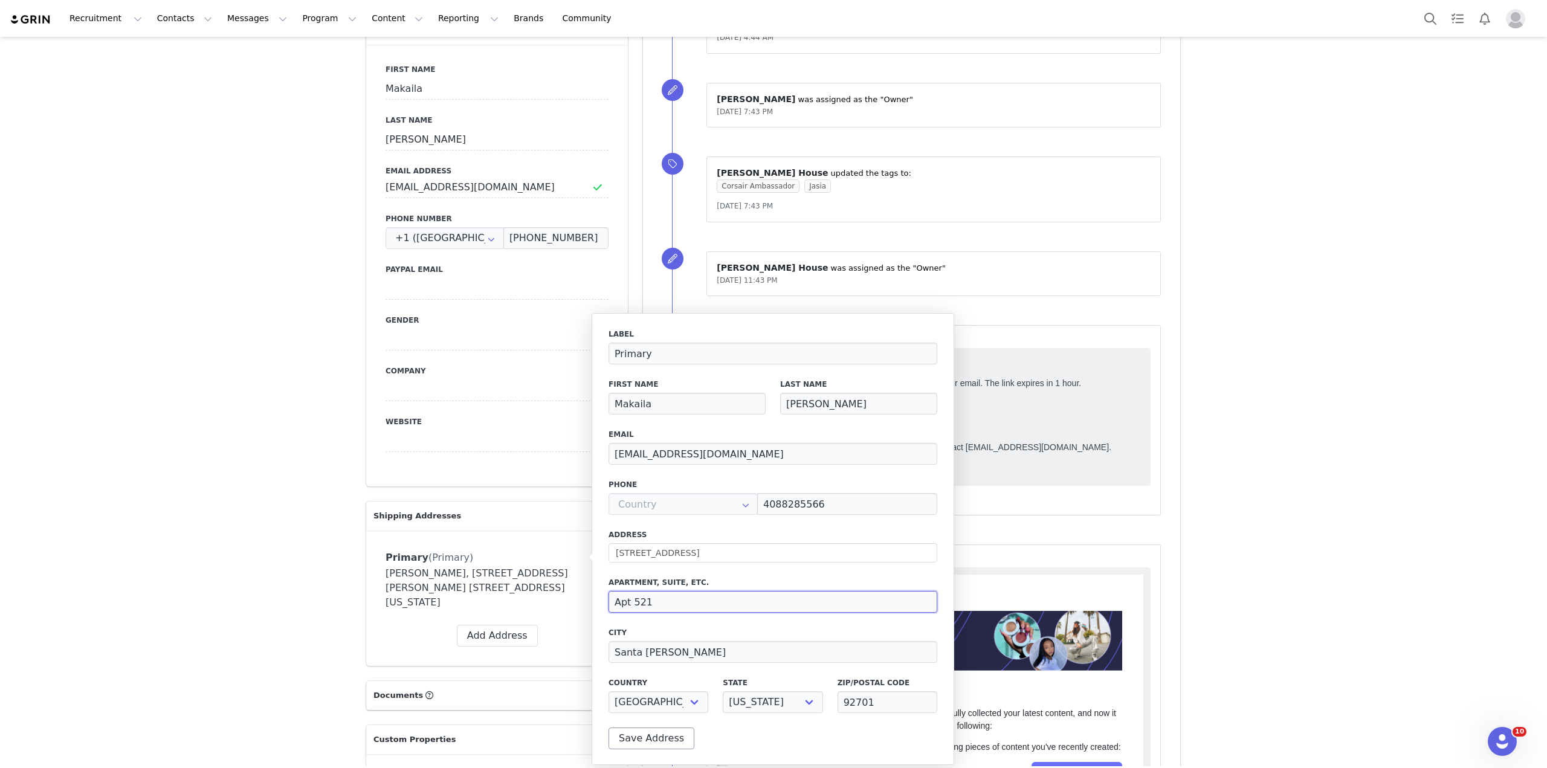
type input "Apt 521"
click at [654, 729] on button "Save Address" at bounding box center [652, 739] width 86 height 22
